Goal: Information Seeking & Learning: Check status

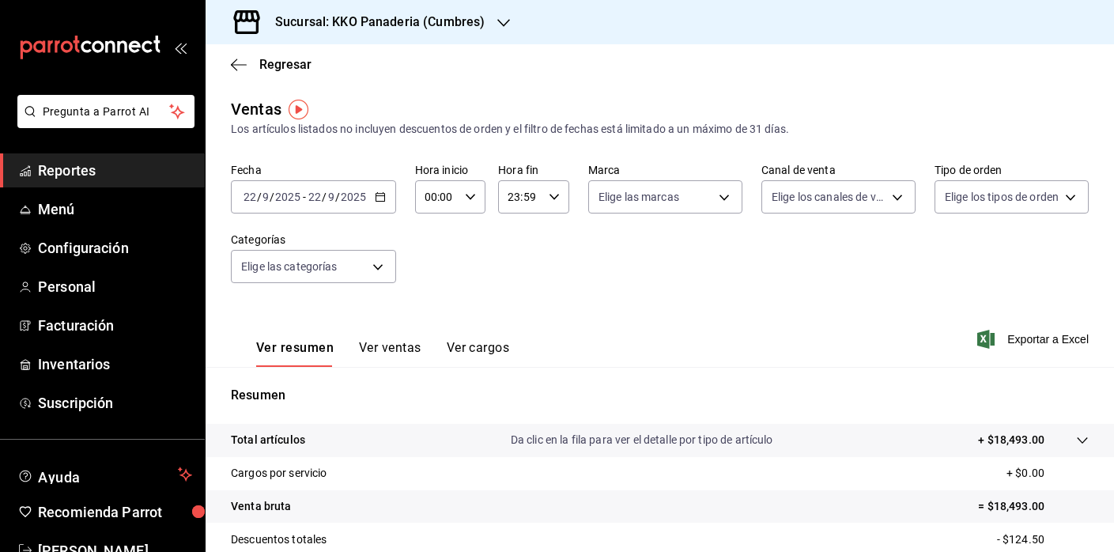
click at [71, 167] on span "Reportes" at bounding box center [115, 170] width 154 height 21
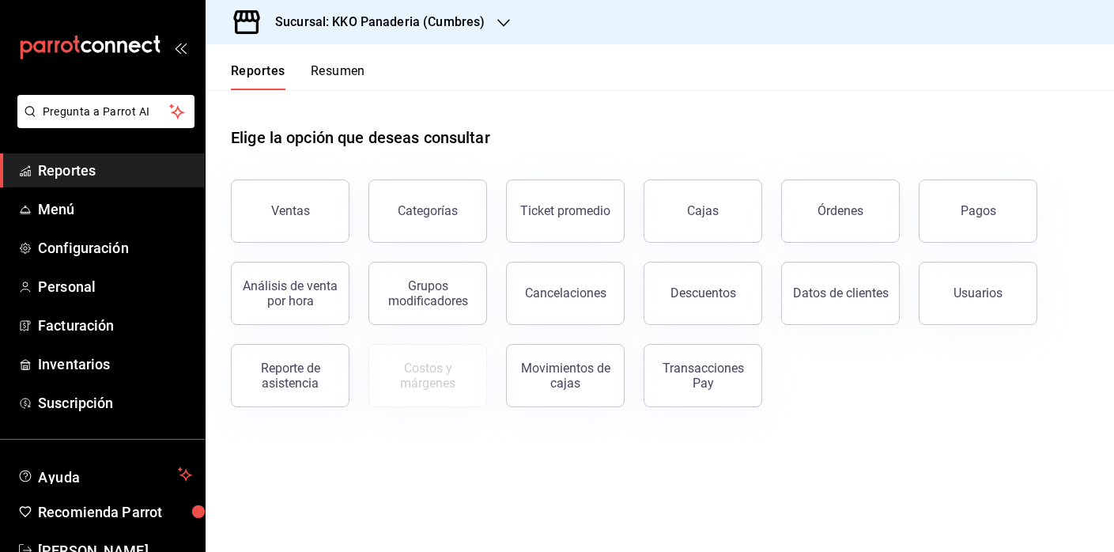
click at [871, 163] on div "Órdenes" at bounding box center [831, 201] width 138 height 82
click at [865, 183] on button "Órdenes" at bounding box center [840, 210] width 119 height 63
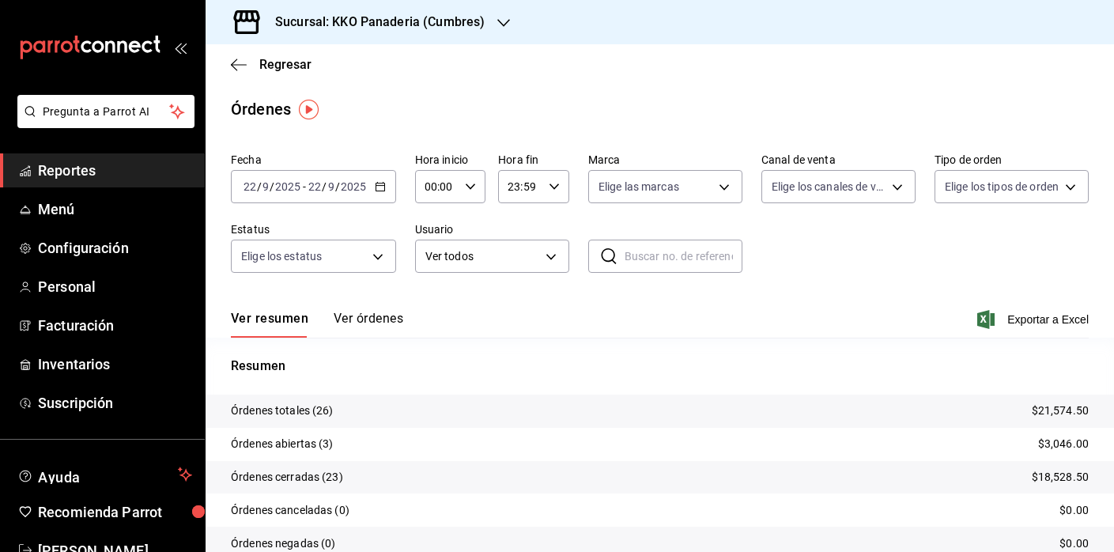
click at [70, 172] on span "Reportes" at bounding box center [115, 170] width 154 height 21
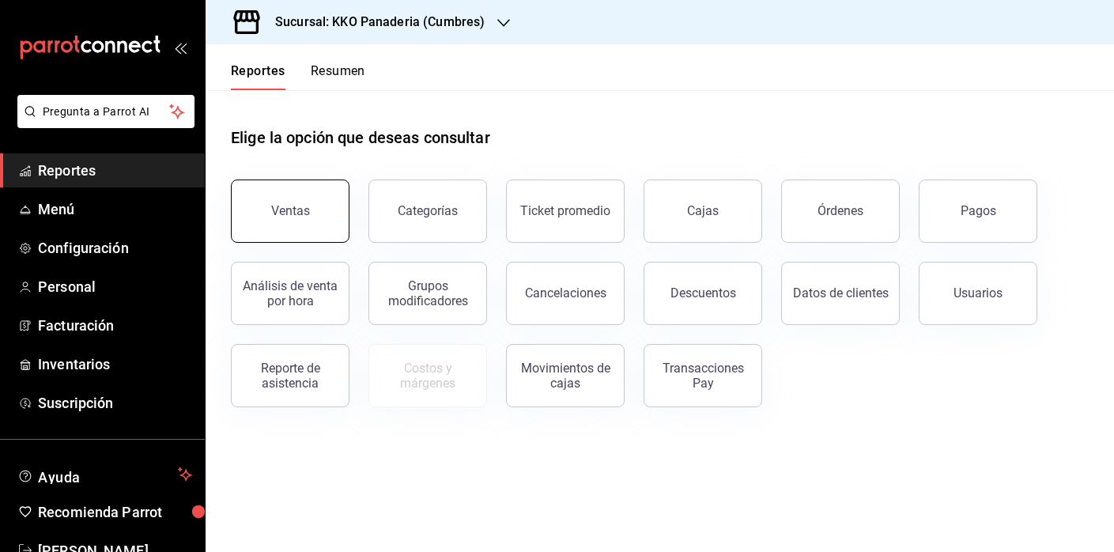
click at [300, 232] on button "Ventas" at bounding box center [290, 210] width 119 height 63
